Goal: Navigation & Orientation: Find specific page/section

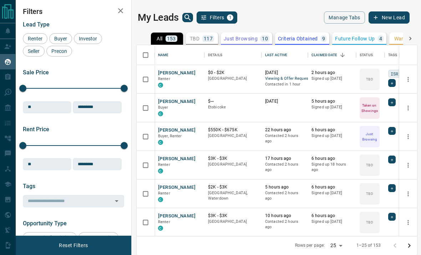
scroll to position [214, 281]
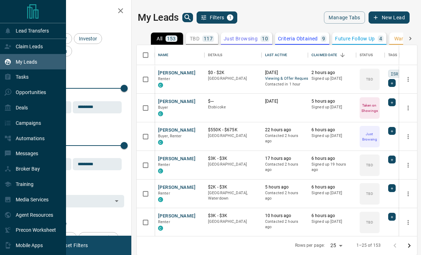
click at [3, 151] on div "Messages" at bounding box center [33, 153] width 66 height 15
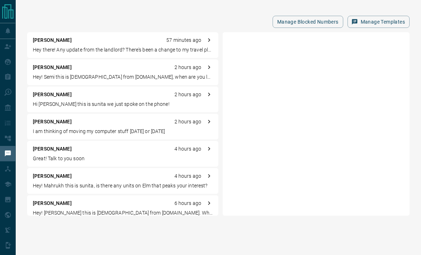
click at [109, 29] on div "Manage Blocked Numbers Manage Templates [PERSON_NAME] 57 minutes ago Hey there!…" at bounding box center [219, 113] width 406 height 227
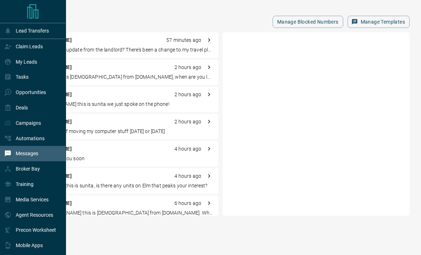
click at [2, 51] on div "Claim Leads" at bounding box center [33, 46] width 66 height 15
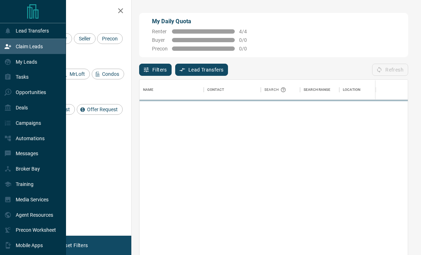
scroll to position [211, 269]
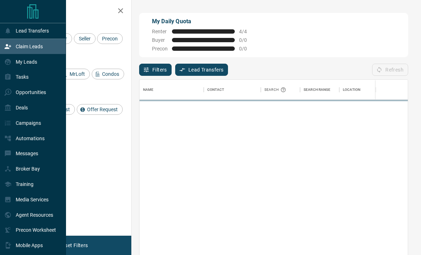
click at [11, 32] on icon at bounding box center [7, 30] width 7 height 7
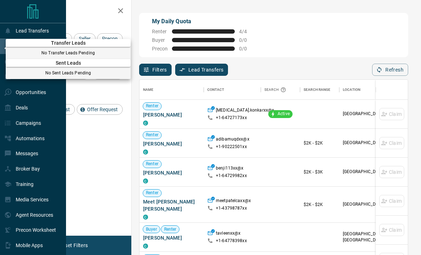
click at [13, 29] on div at bounding box center [210, 127] width 421 height 255
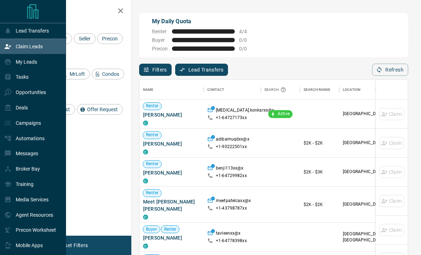
click at [2, 46] on div "Claim Leads" at bounding box center [33, 46] width 66 height 15
click at [9, 63] on icon at bounding box center [7, 61] width 7 height 7
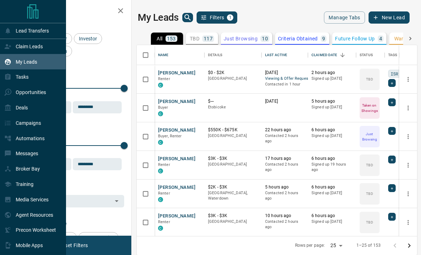
scroll to position [214, 281]
click at [9, 79] on icon at bounding box center [7, 77] width 5 height 6
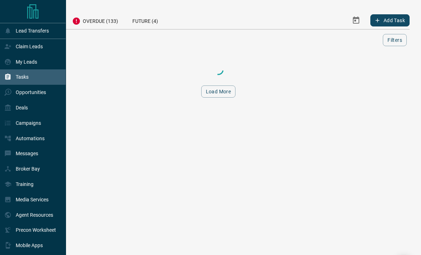
click at [9, 61] on icon at bounding box center [8, 62] width 6 height 6
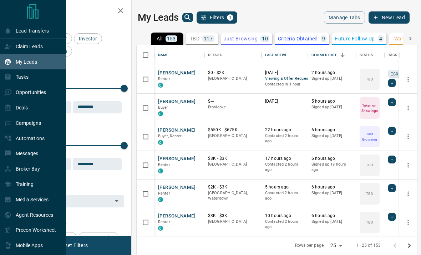
scroll to position [214, 281]
click at [12, 50] on div "Claim Leads" at bounding box center [23, 47] width 39 height 12
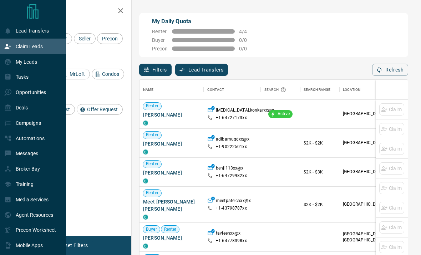
scroll to position [211, 269]
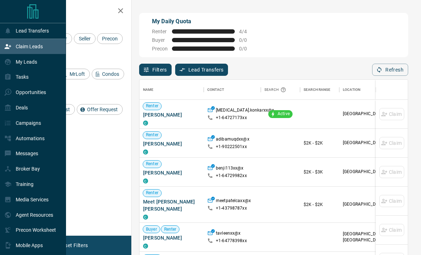
click at [2, 68] on div "My Leads" at bounding box center [33, 61] width 66 height 15
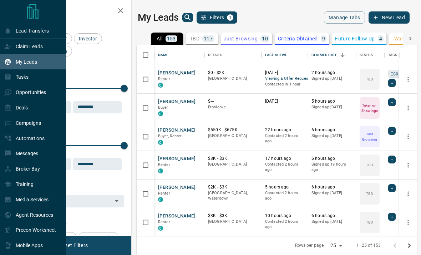
scroll to position [214, 281]
click at [8, 77] on icon at bounding box center [7, 76] width 7 height 7
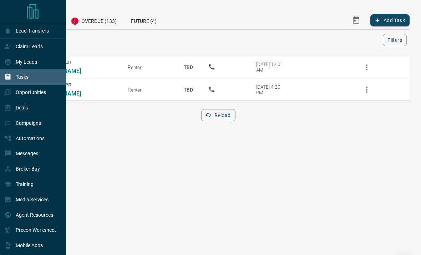
click at [16, 38] on div "Lead Transfers" at bounding box center [33, 30] width 66 height 15
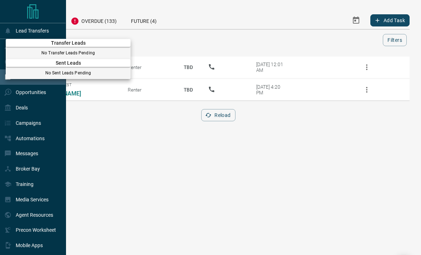
click at [19, 32] on div at bounding box center [210, 127] width 421 height 255
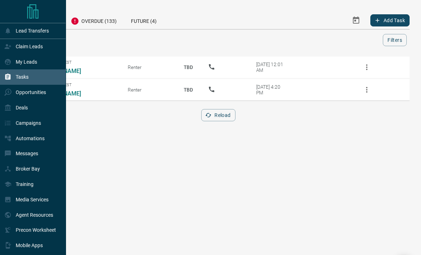
click at [16, 110] on p "Deals" at bounding box center [22, 108] width 12 height 6
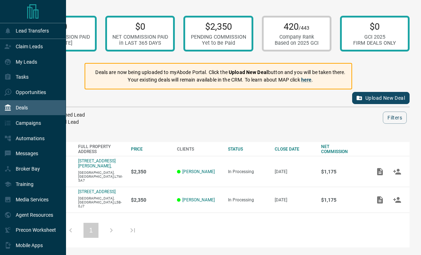
click at [148, 1] on div "$0 NET COMMISSION PAID in [DATE] $0 NET COMMISSION PAID in LAST 365 DAYS $2,350…" at bounding box center [219, 129] width 406 height 259
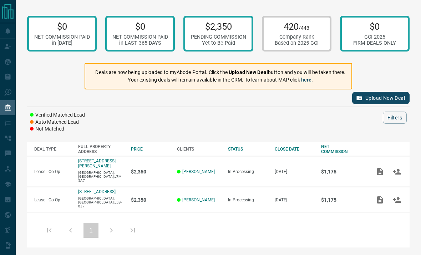
click at [162, 0] on div "$0 NET COMMISSION PAID in [DATE] $0 NET COMMISSION PAID in LAST 365 DAYS $2,350…" at bounding box center [219, 129] width 406 height 259
